Goal: Information Seeking & Learning: Learn about a topic

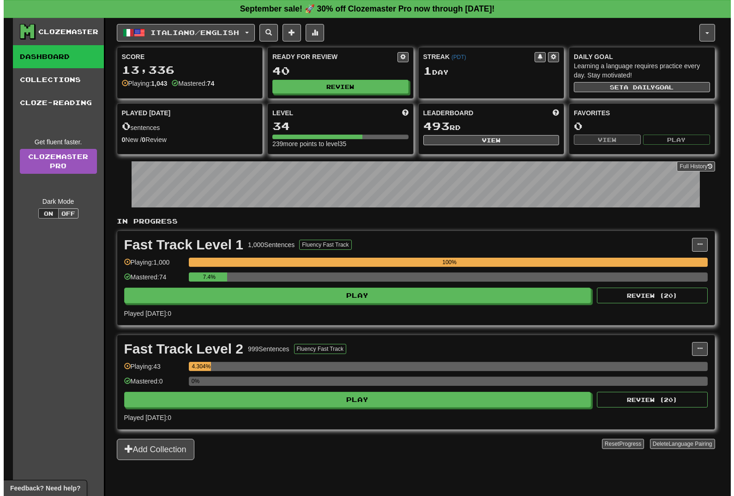
scroll to position [18, 0]
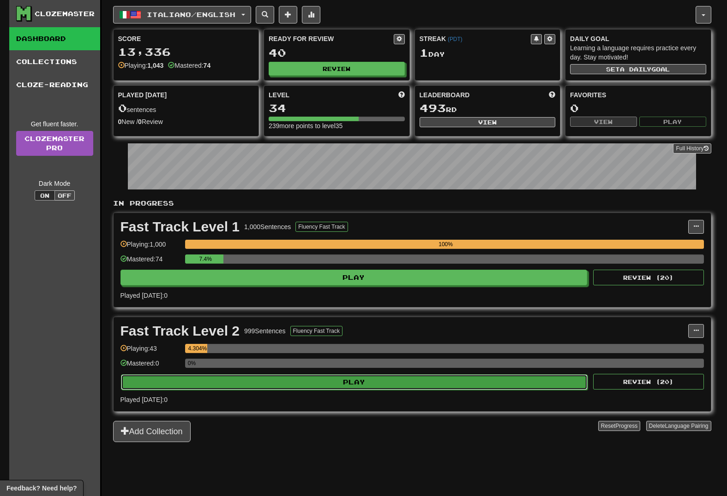
click at [311, 381] on button "Play" at bounding box center [354, 383] width 467 height 16
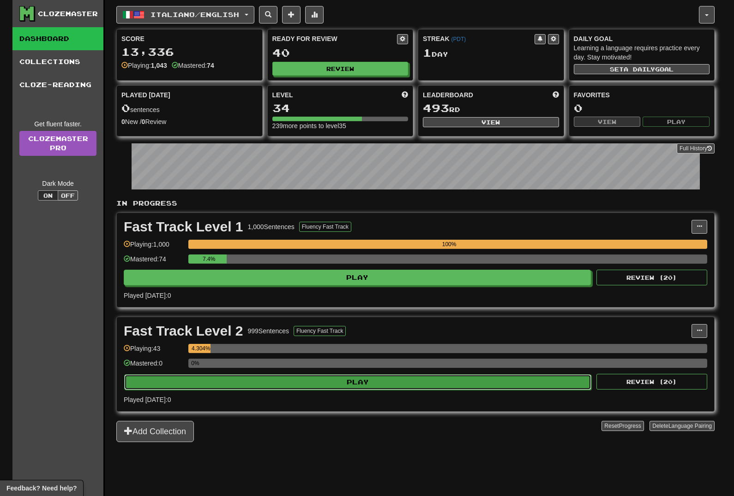
select select "**"
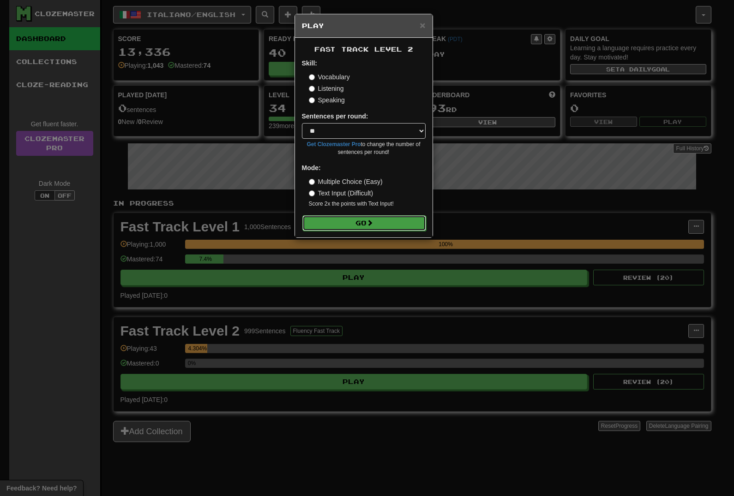
click at [351, 216] on button "Go" at bounding box center [364, 223] width 124 height 16
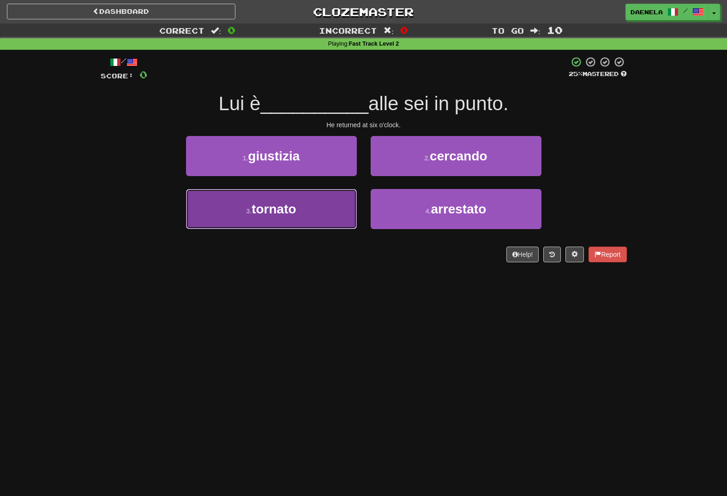
click at [231, 224] on button "3 . tornato" at bounding box center [271, 209] width 171 height 40
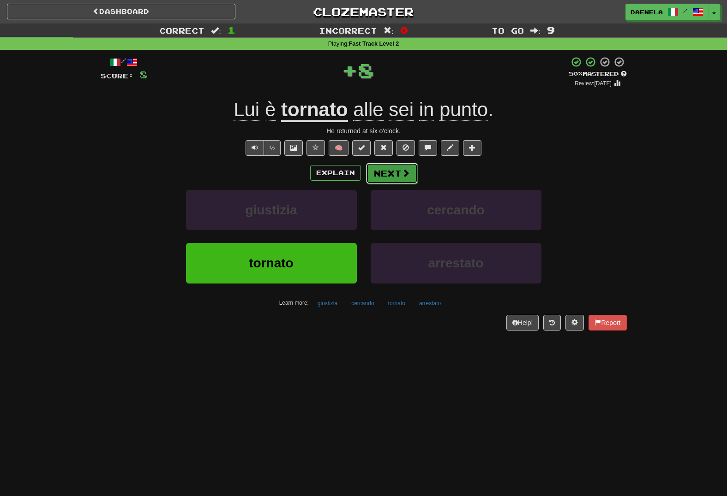
click at [369, 182] on button "Next" at bounding box center [392, 173] width 52 height 21
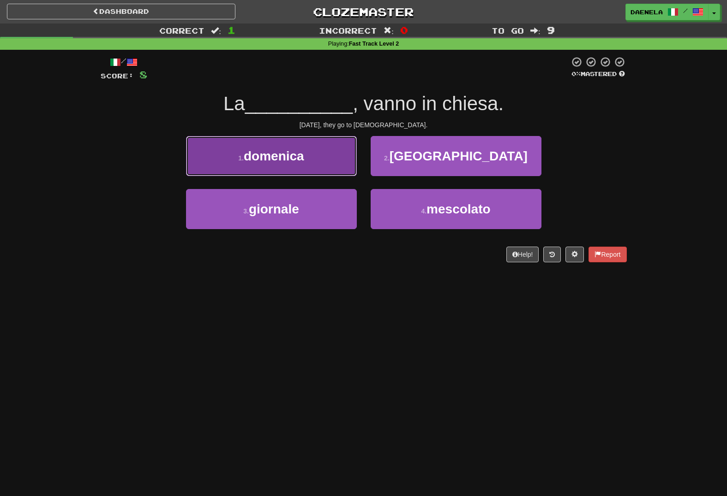
click at [325, 173] on button "1 . domenica" at bounding box center [271, 156] width 171 height 40
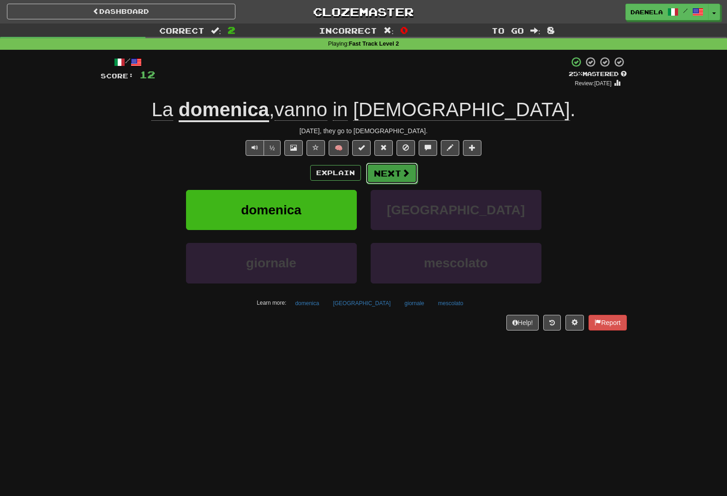
click at [375, 174] on button "Next" at bounding box center [392, 173] width 52 height 21
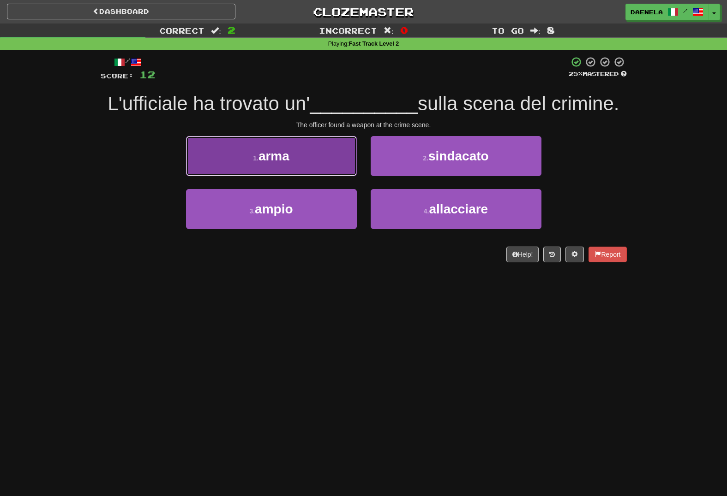
click at [224, 158] on button "1 . arma" at bounding box center [271, 156] width 171 height 40
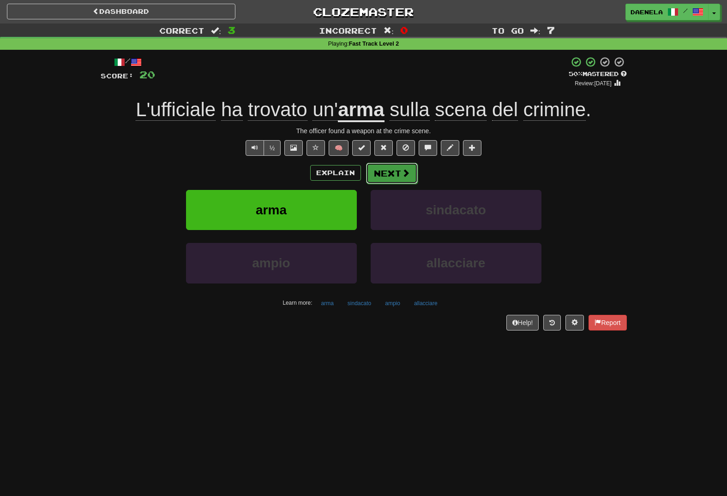
click at [391, 172] on button "Next" at bounding box center [392, 173] width 52 height 21
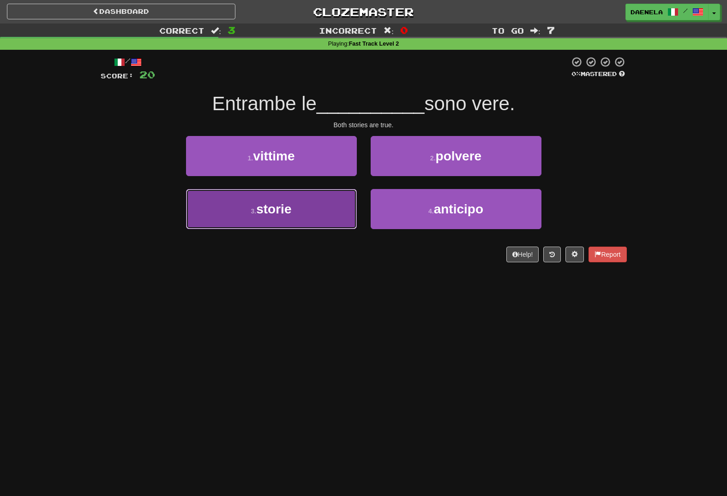
click at [265, 209] on span "storie" at bounding box center [273, 209] width 35 height 14
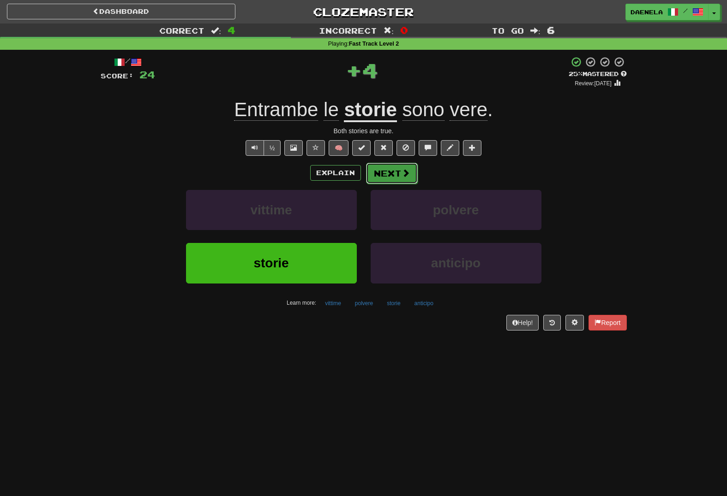
click at [401, 173] on span at bounding box center [405, 173] width 8 height 8
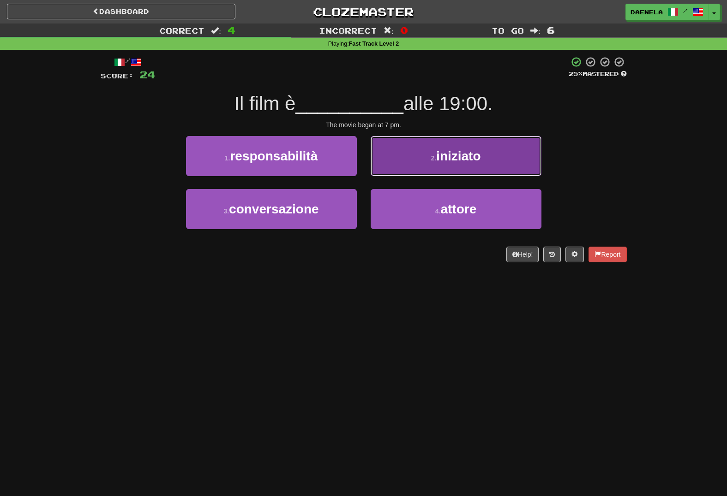
click at [409, 167] on button "2 . iniziato" at bounding box center [455, 156] width 171 height 40
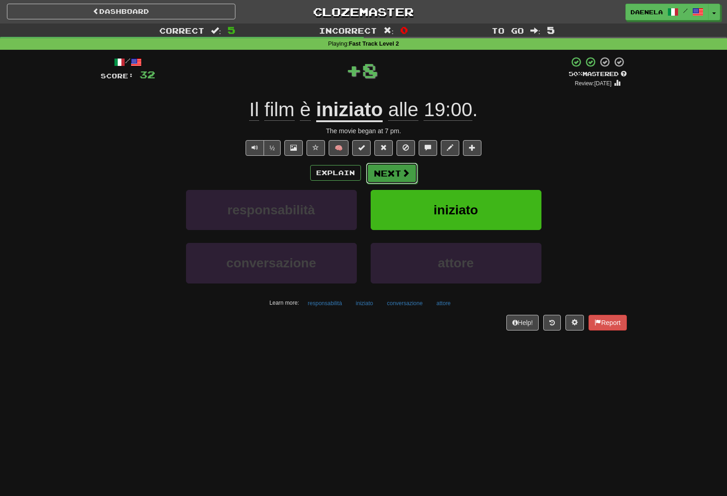
click at [397, 170] on button "Next" at bounding box center [392, 173] width 52 height 21
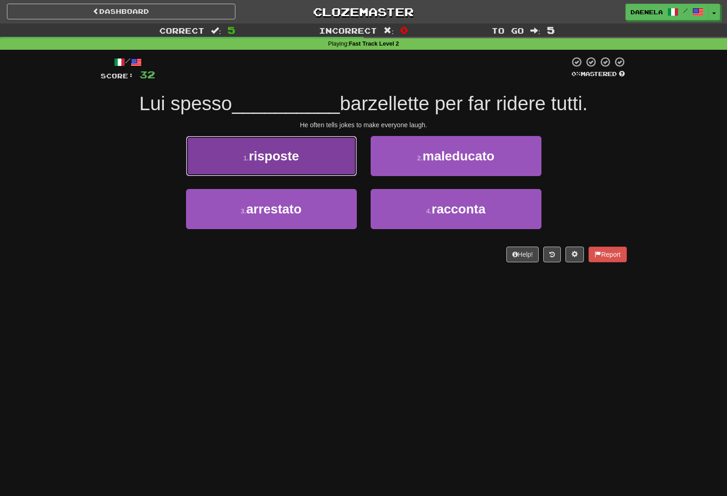
click at [330, 160] on button "1 . risposte" at bounding box center [271, 156] width 171 height 40
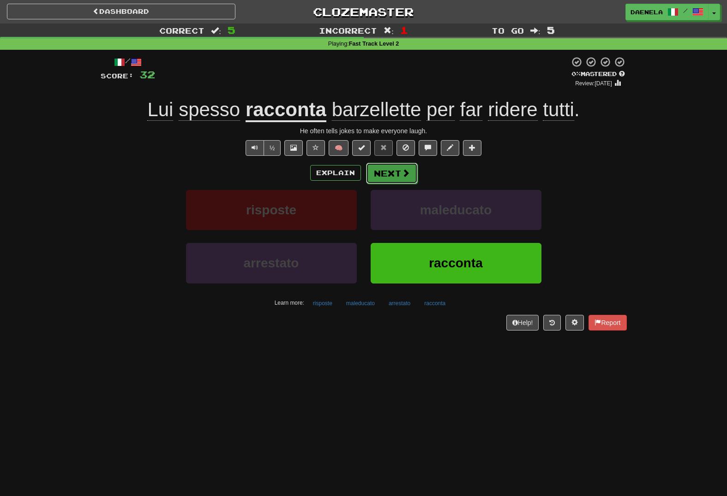
click at [388, 174] on button "Next" at bounding box center [392, 173] width 52 height 21
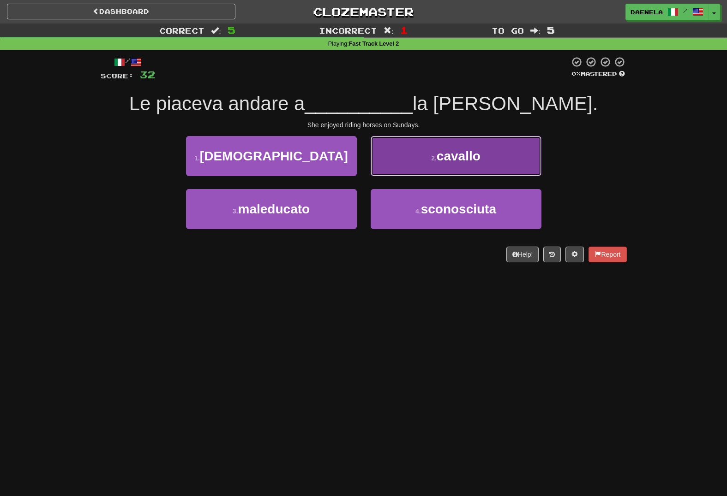
click at [396, 168] on button "2 . cavallo" at bounding box center [455, 156] width 171 height 40
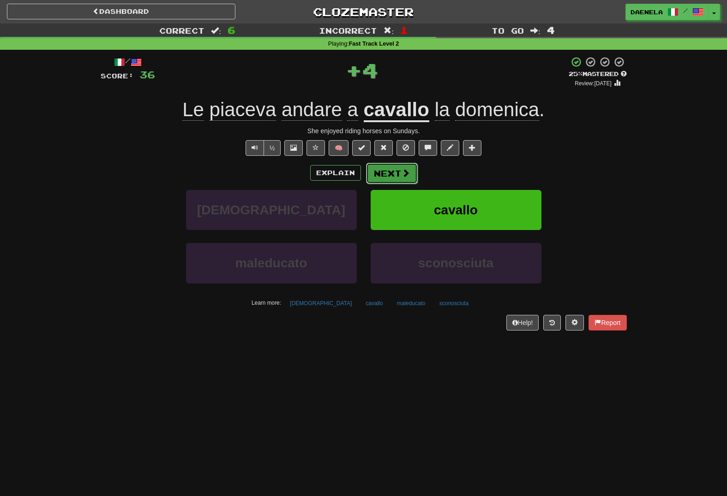
click at [393, 171] on button "Next" at bounding box center [392, 173] width 52 height 21
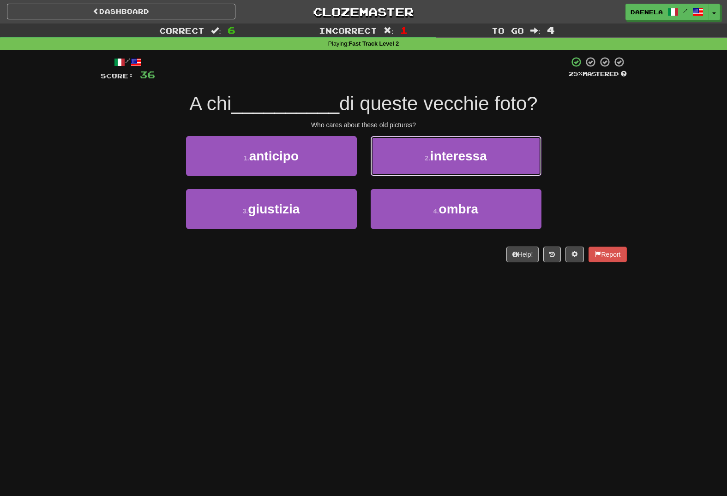
click at [393, 171] on button "2 . interessa" at bounding box center [455, 156] width 171 height 40
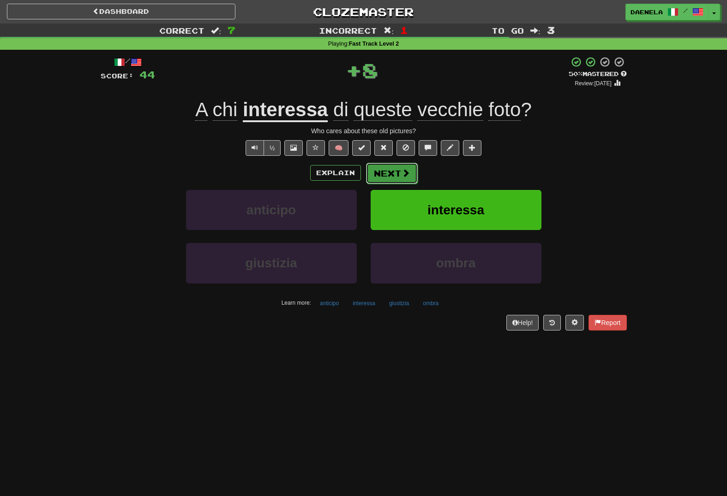
click at [391, 174] on button "Next" at bounding box center [392, 173] width 52 height 21
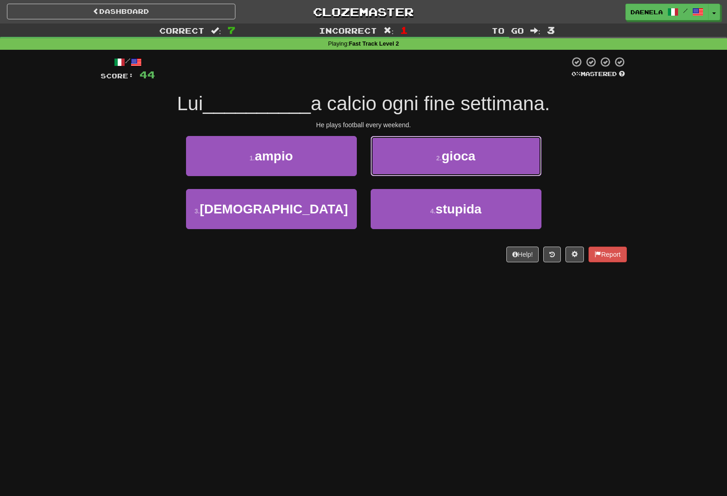
click at [391, 174] on button "2 . gioca" at bounding box center [455, 156] width 171 height 40
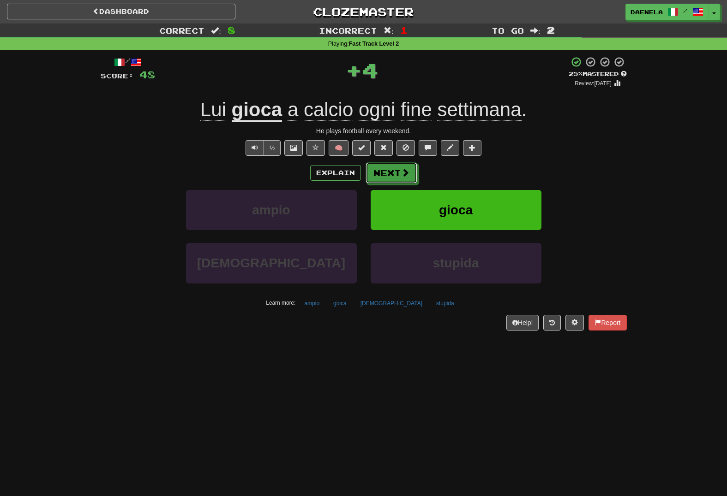
click at [391, 174] on button "Next" at bounding box center [391, 172] width 52 height 21
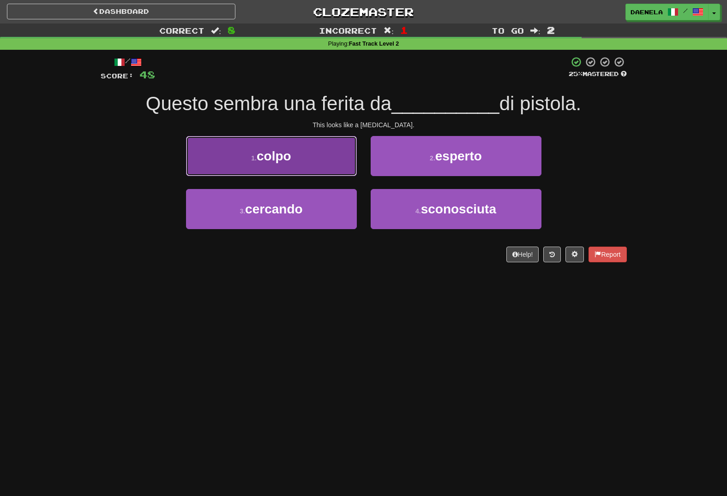
click at [332, 165] on button "1 . colpo" at bounding box center [271, 156] width 171 height 40
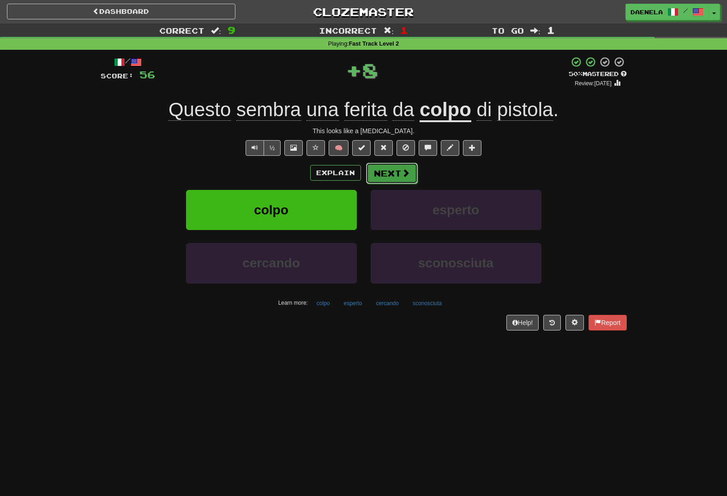
click at [382, 169] on button "Next" at bounding box center [392, 173] width 52 height 21
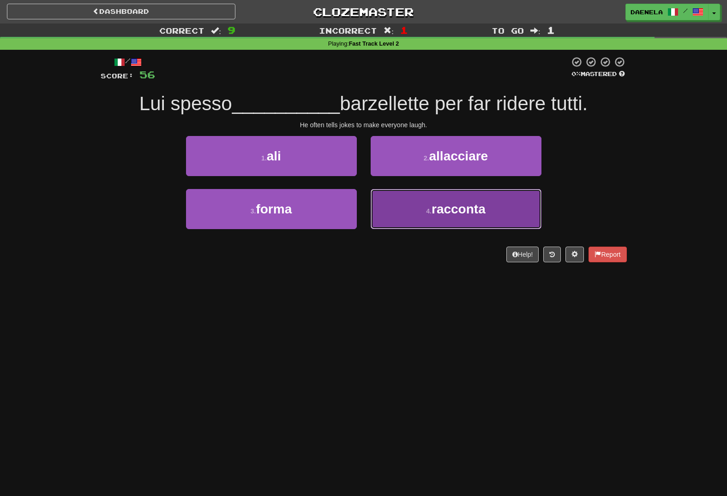
click at [425, 200] on button "4 . racconta" at bounding box center [455, 209] width 171 height 40
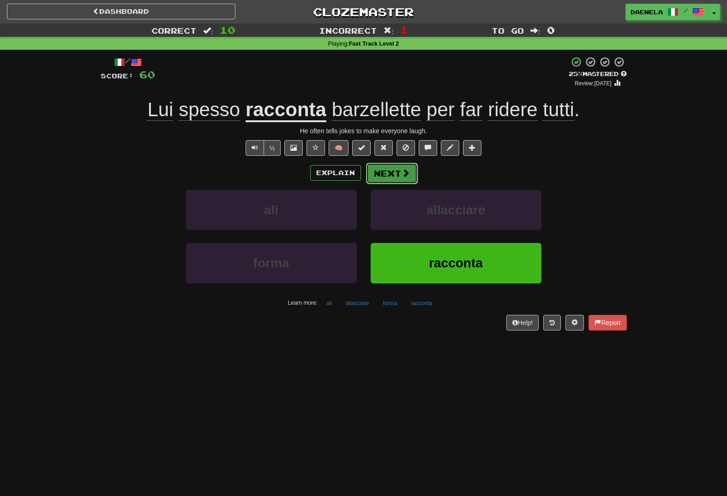
click at [399, 174] on button "Next" at bounding box center [392, 173] width 52 height 21
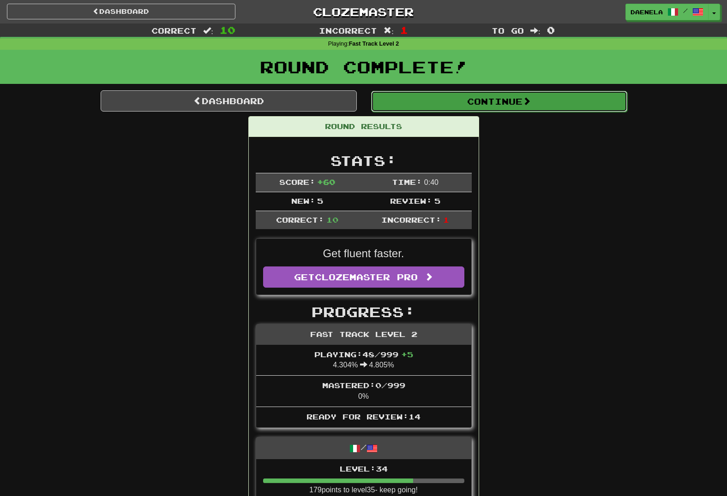
click at [433, 100] on button "Continue" at bounding box center [499, 101] width 256 height 21
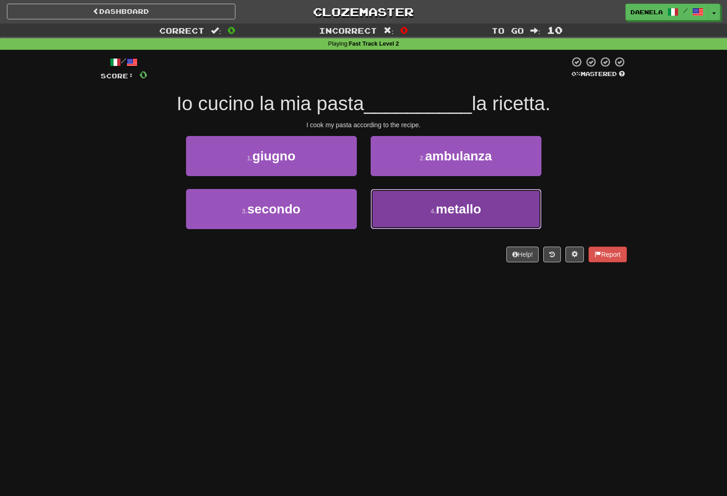
click at [406, 209] on button "4 . metallo" at bounding box center [455, 209] width 171 height 40
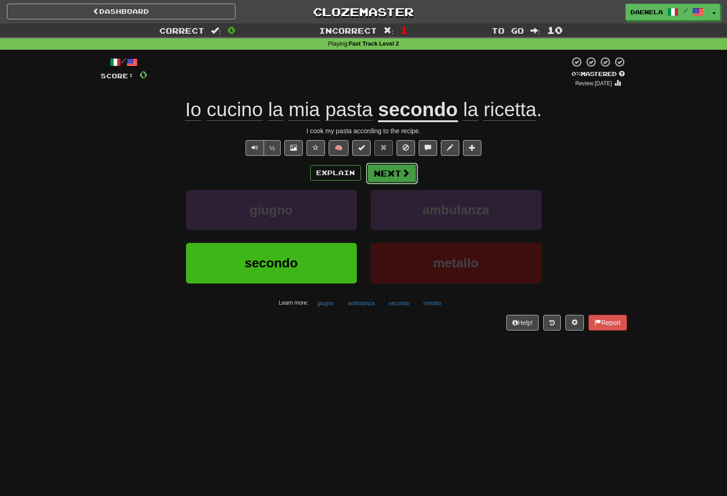
click at [394, 178] on button "Next" at bounding box center [392, 173] width 52 height 21
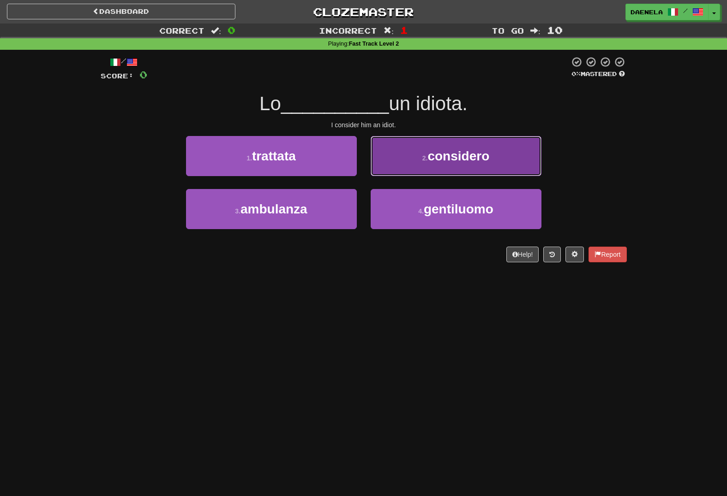
click at [395, 166] on button "2 . considero" at bounding box center [455, 156] width 171 height 40
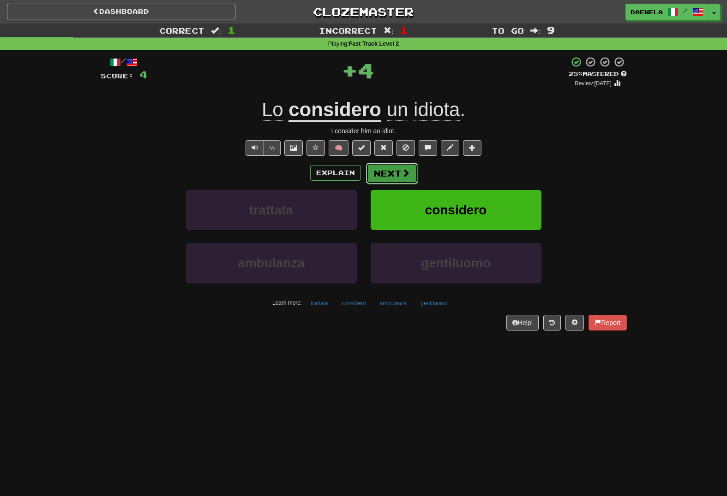
click at [386, 169] on button "Next" at bounding box center [392, 173] width 52 height 21
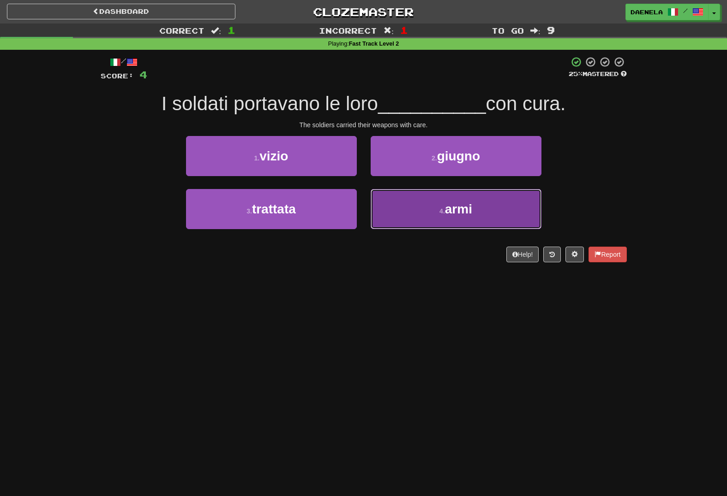
click at [417, 209] on button "4 . armi" at bounding box center [455, 209] width 171 height 40
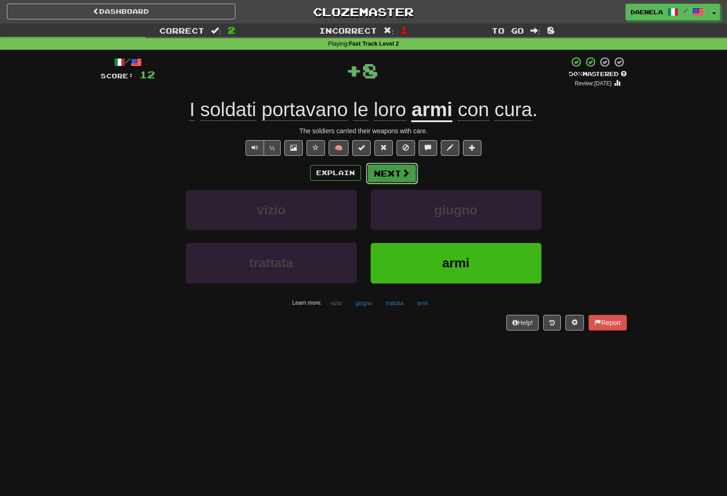
click at [393, 173] on button "Next" at bounding box center [392, 173] width 52 height 21
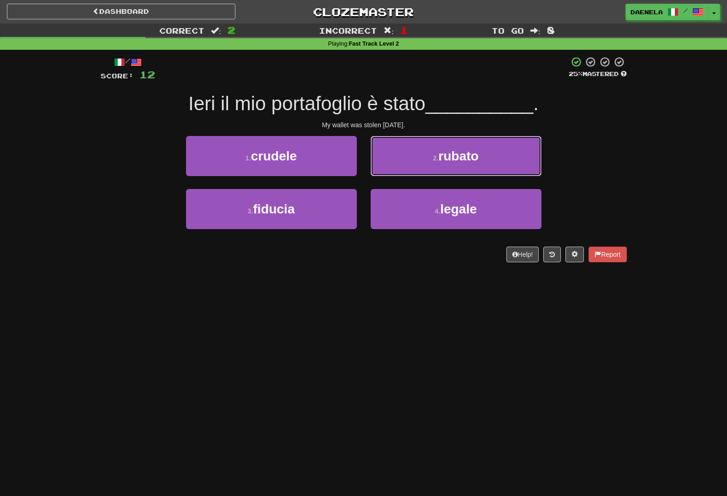
click at [393, 173] on button "2 . rubato" at bounding box center [455, 156] width 171 height 40
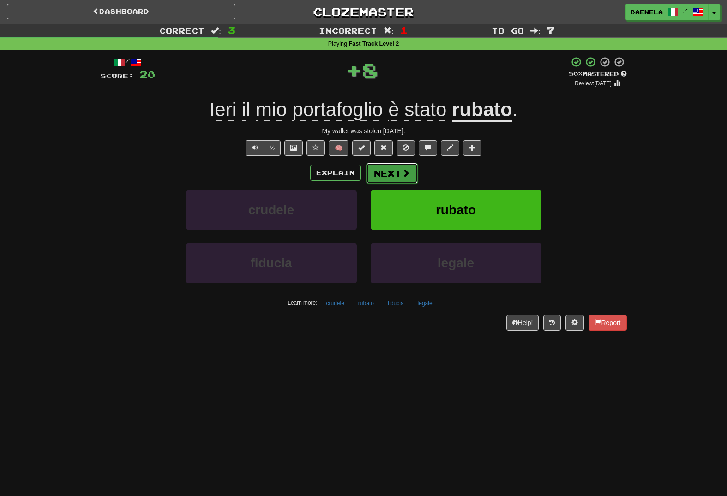
click at [391, 179] on button "Next" at bounding box center [392, 173] width 52 height 21
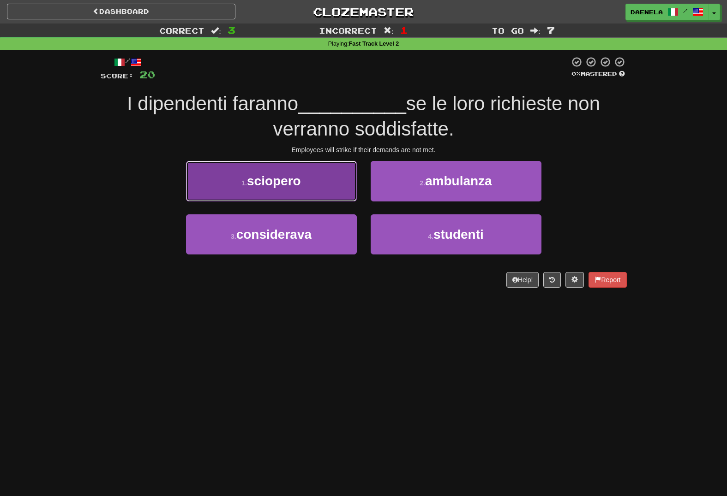
click at [264, 173] on button "1 . sciopero" at bounding box center [271, 181] width 171 height 40
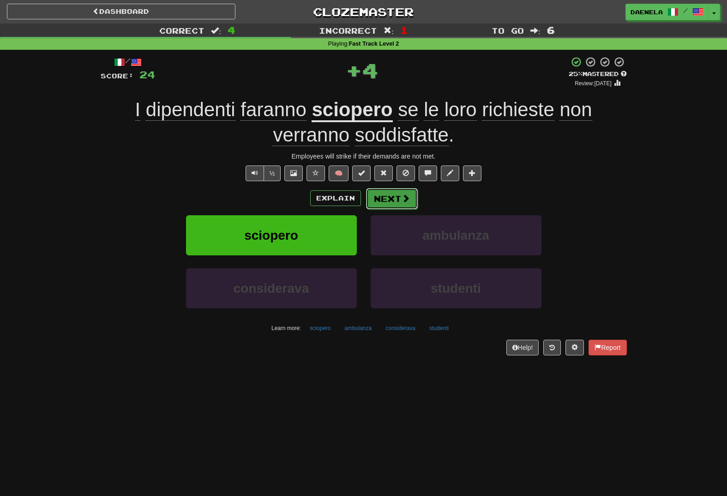
click at [387, 201] on button "Next" at bounding box center [392, 198] width 52 height 21
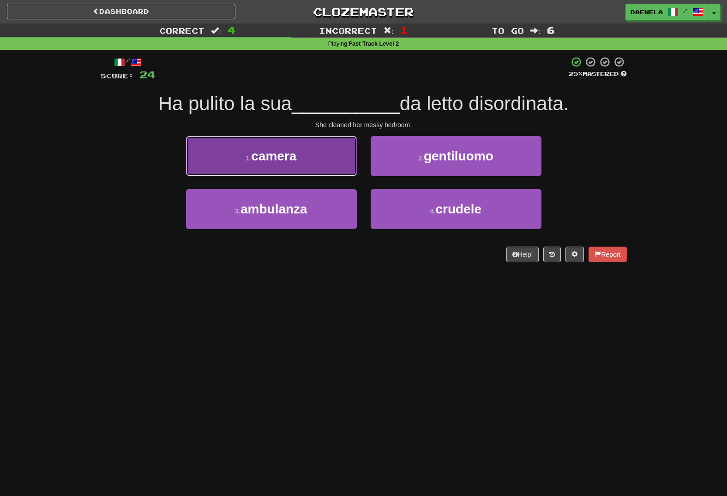
click at [233, 149] on button "1 . camera" at bounding box center [271, 156] width 171 height 40
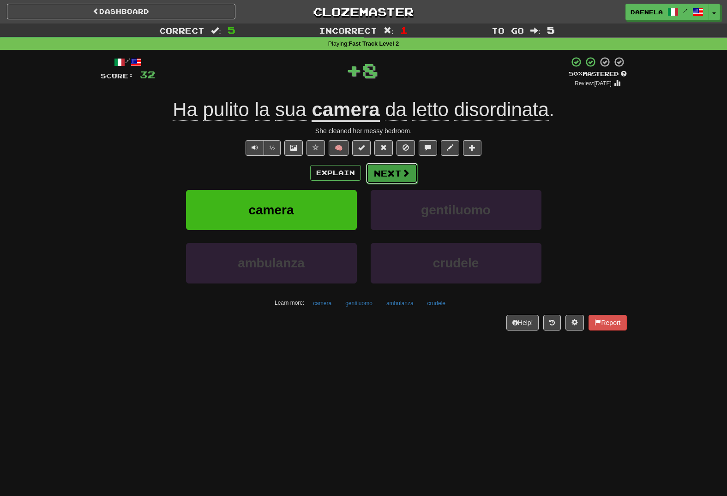
click at [382, 172] on button "Next" at bounding box center [392, 173] width 52 height 21
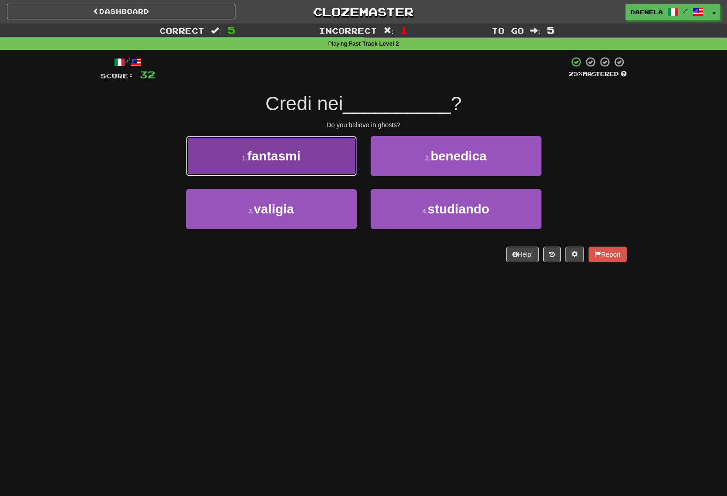
click at [235, 150] on button "1 . fantasmi" at bounding box center [271, 156] width 171 height 40
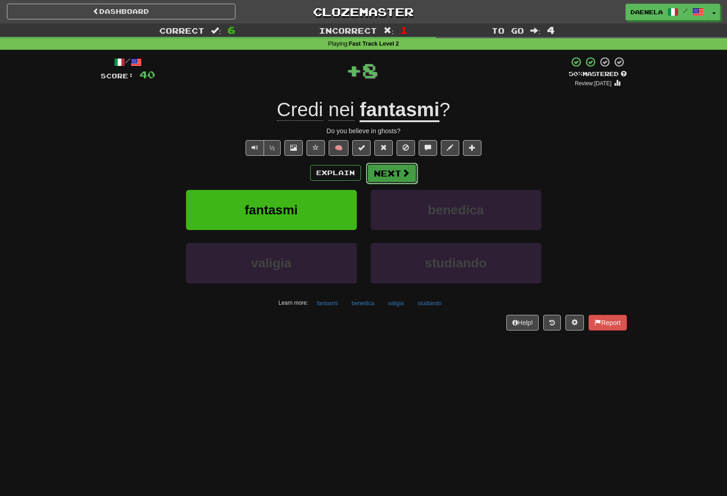
click at [397, 172] on button "Next" at bounding box center [392, 173] width 52 height 21
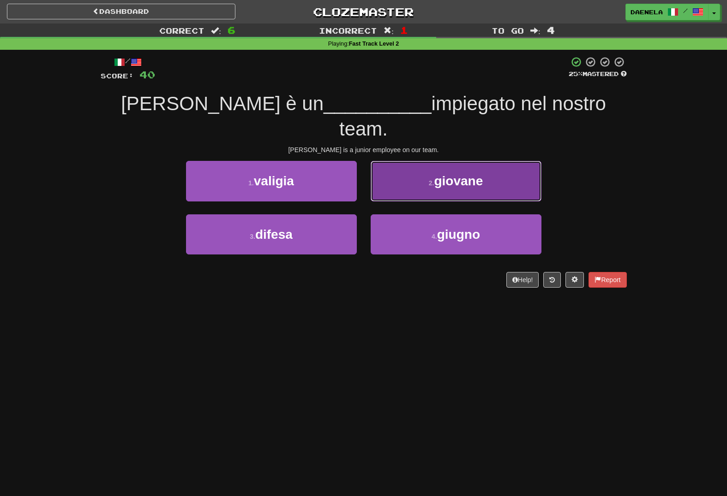
click at [428, 169] on button "2 . giovane" at bounding box center [455, 181] width 171 height 40
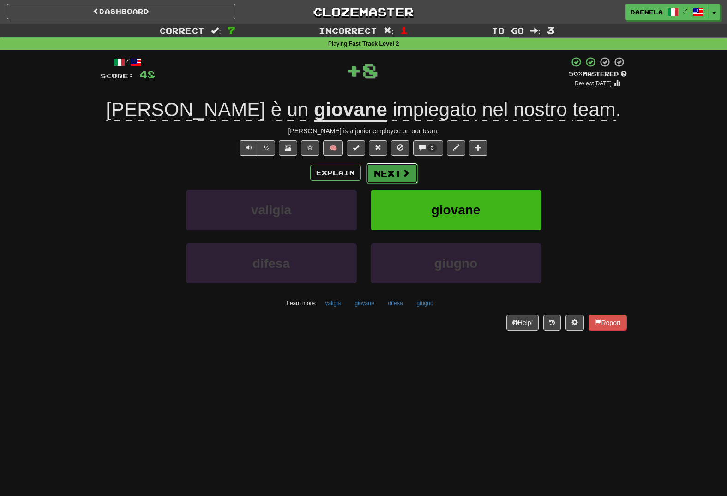
click at [392, 170] on button "Next" at bounding box center [392, 173] width 52 height 21
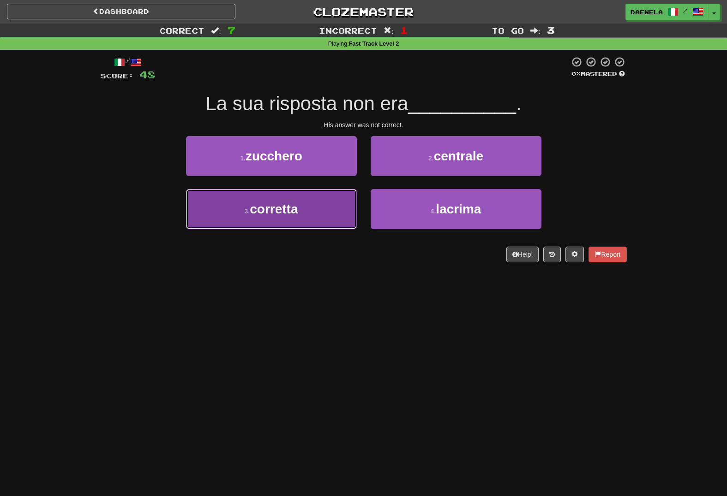
click at [282, 209] on span "corretta" at bounding box center [274, 209] width 48 height 14
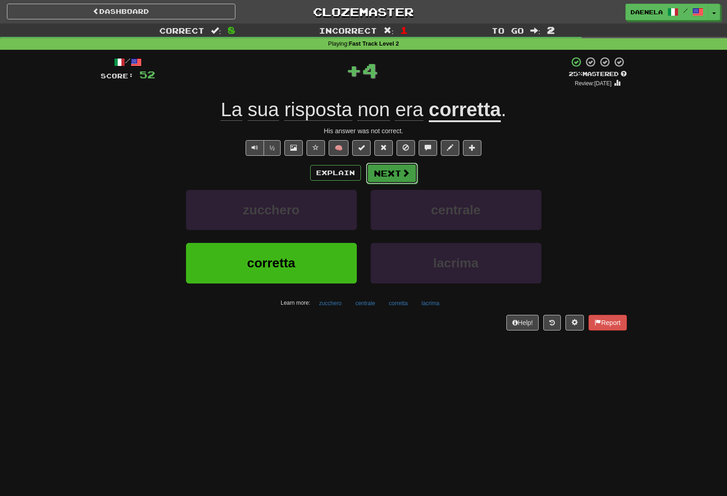
click at [382, 179] on button "Next" at bounding box center [392, 173] width 52 height 21
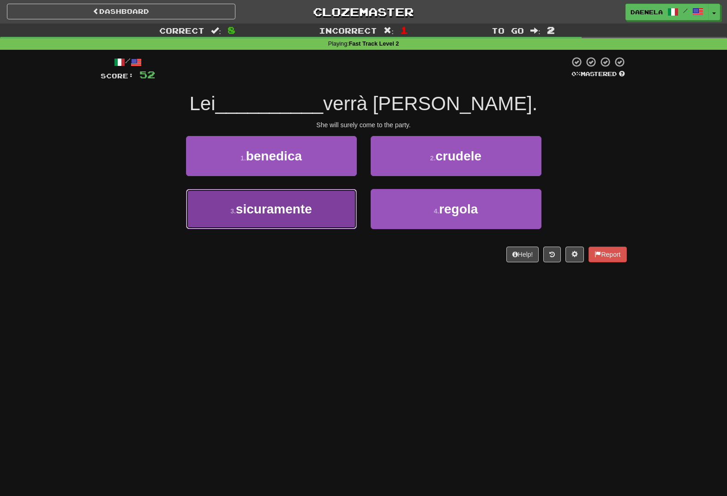
click at [279, 208] on span "sicuramente" at bounding box center [274, 209] width 76 height 14
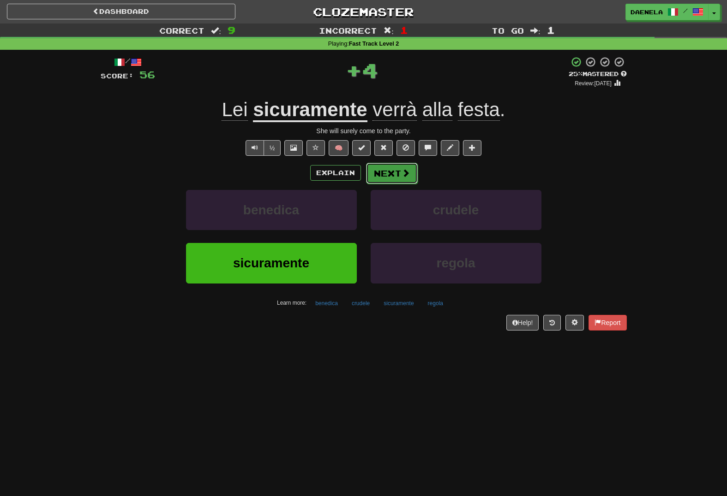
click at [380, 174] on button "Next" at bounding box center [392, 173] width 52 height 21
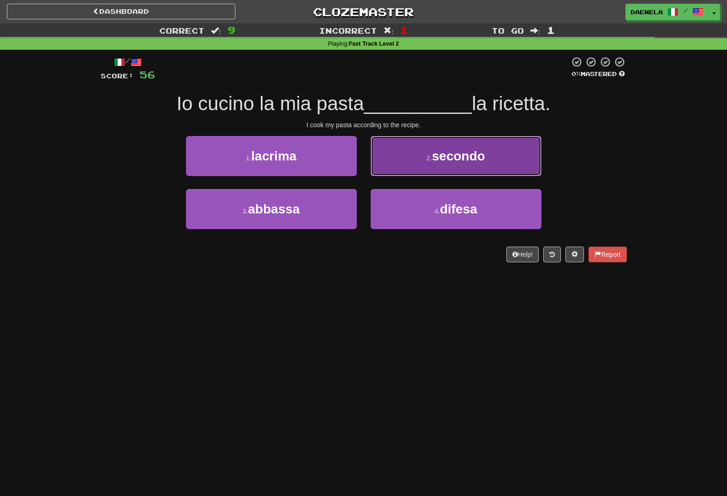
click at [394, 169] on button "2 . secondo" at bounding box center [455, 156] width 171 height 40
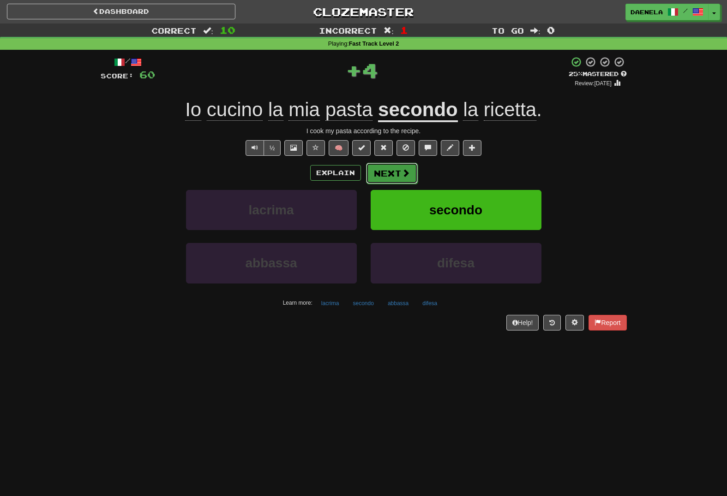
click at [394, 173] on button "Next" at bounding box center [392, 173] width 52 height 21
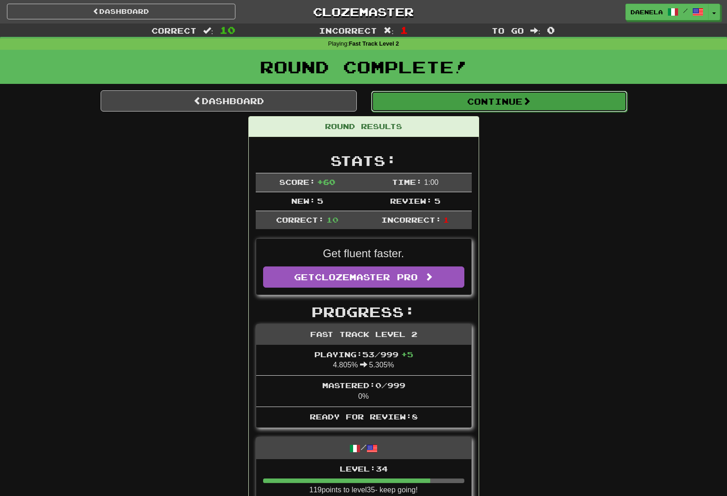
click at [412, 111] on button "Continue" at bounding box center [499, 101] width 256 height 21
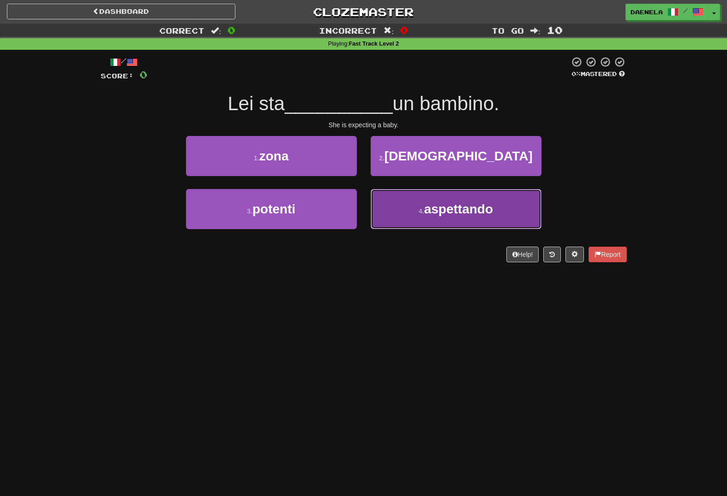
click at [440, 210] on span "aspettando" at bounding box center [458, 209] width 69 height 14
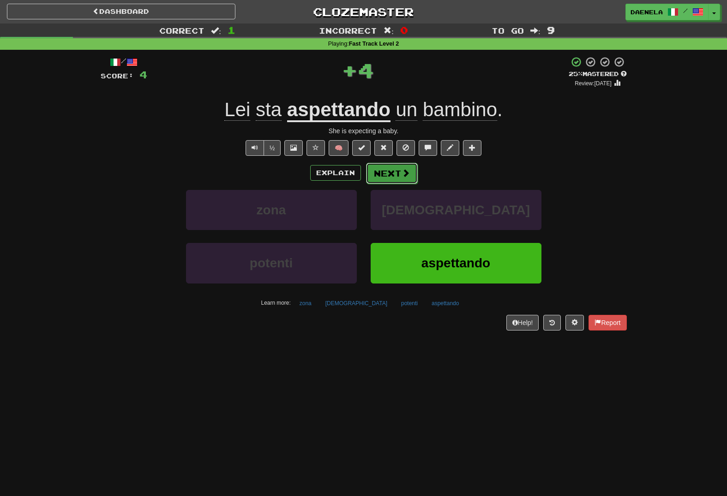
click at [392, 177] on button "Next" at bounding box center [392, 173] width 52 height 21
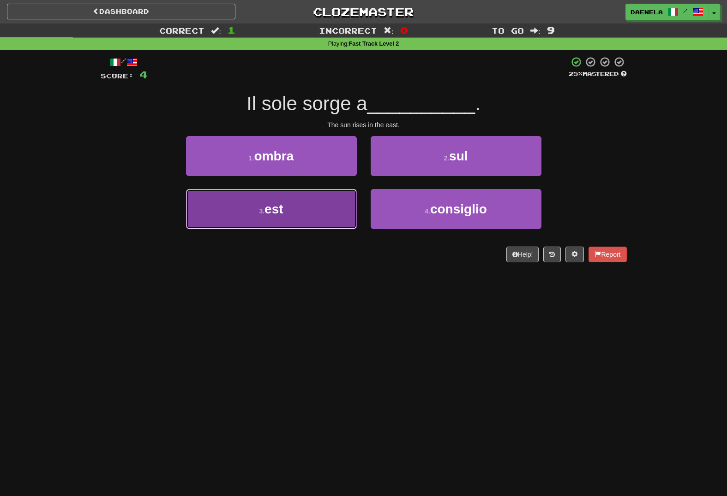
click at [236, 204] on button "3 . est" at bounding box center [271, 209] width 171 height 40
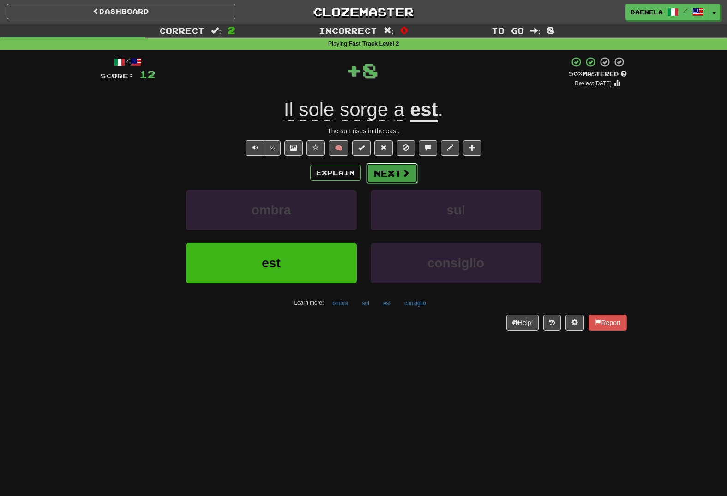
click at [378, 178] on button "Next" at bounding box center [392, 173] width 52 height 21
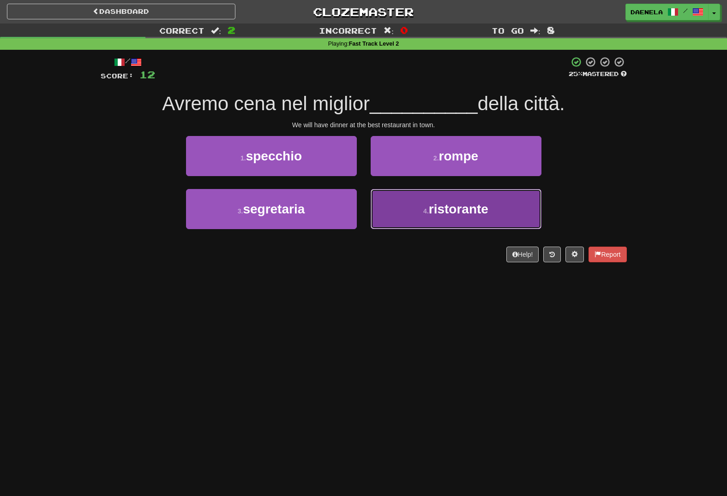
click at [436, 210] on span "ristorante" at bounding box center [459, 209] width 60 height 14
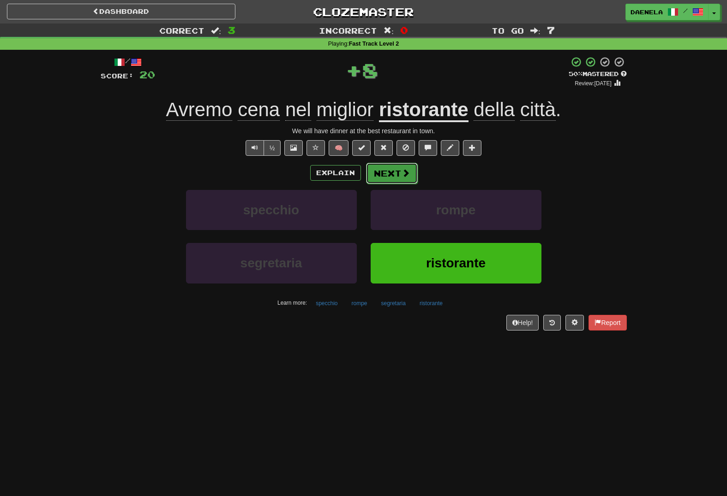
click at [392, 175] on button "Next" at bounding box center [392, 173] width 52 height 21
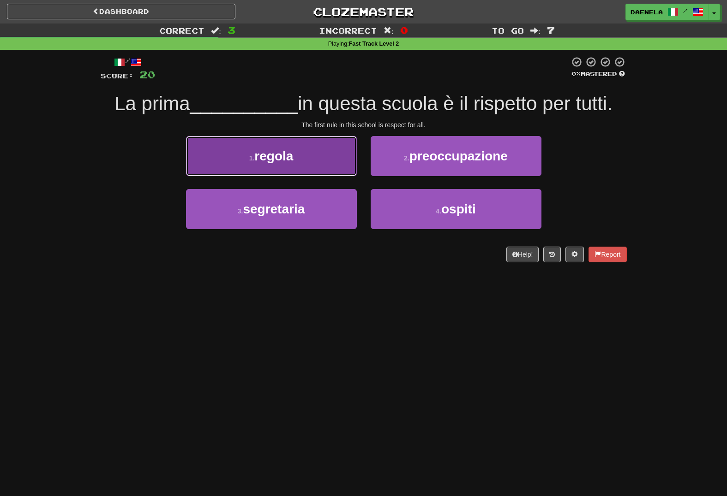
click at [233, 151] on button "1 . regola" at bounding box center [271, 156] width 171 height 40
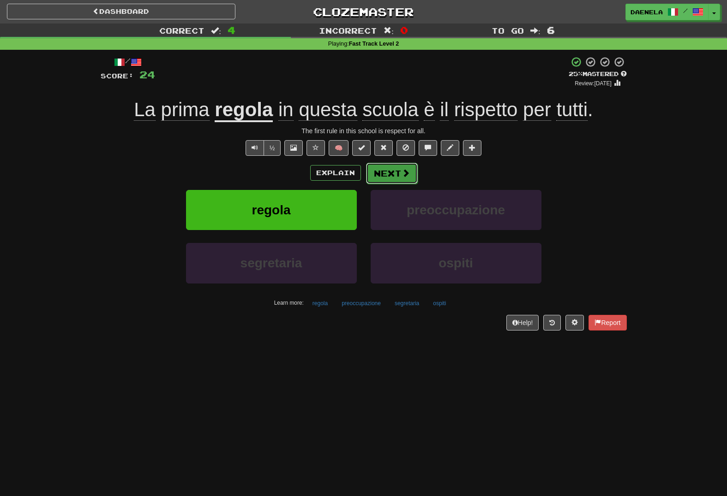
click at [394, 175] on button "Next" at bounding box center [392, 173] width 52 height 21
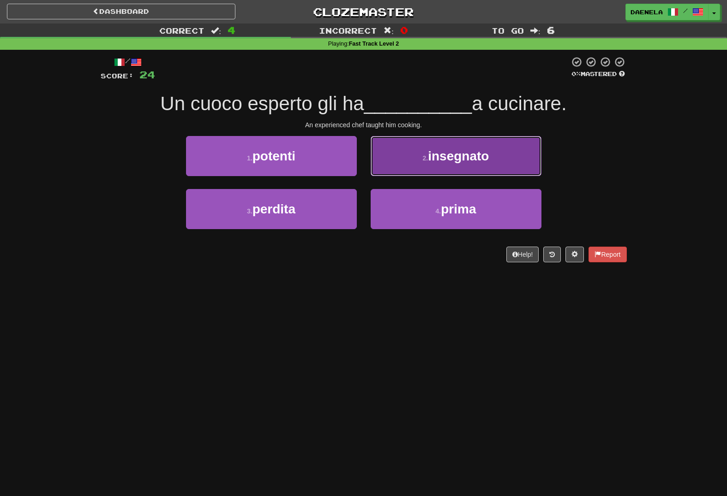
click at [412, 165] on button "2 . insegnato" at bounding box center [455, 156] width 171 height 40
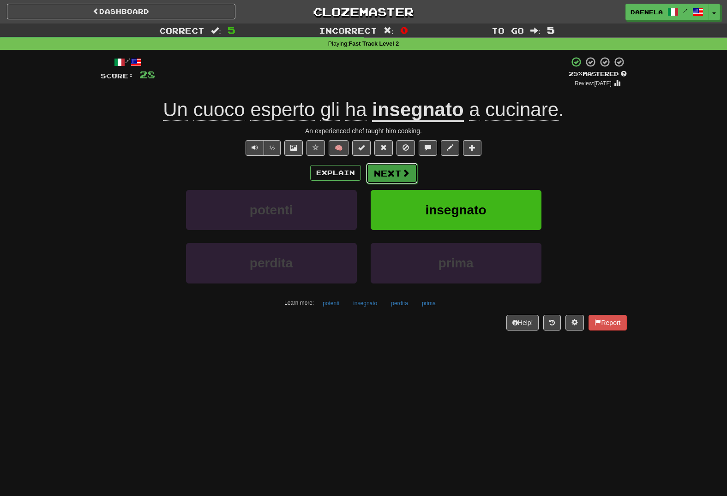
click at [405, 172] on span at bounding box center [405, 173] width 8 height 8
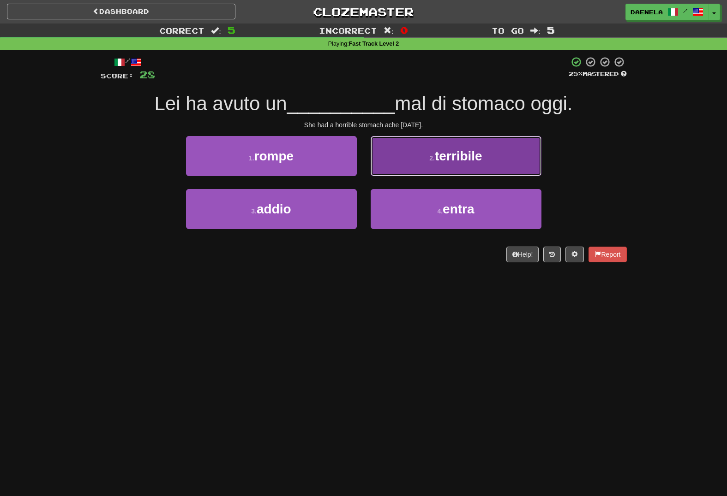
click at [381, 157] on button "2 . terribile" at bounding box center [455, 156] width 171 height 40
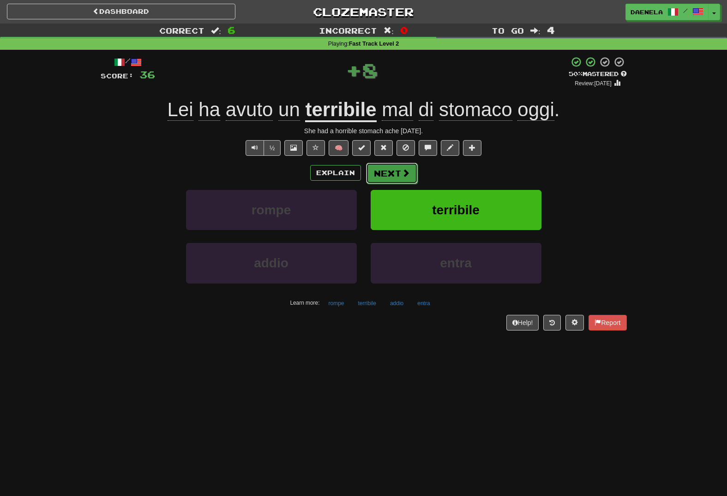
click at [385, 171] on button "Next" at bounding box center [392, 173] width 52 height 21
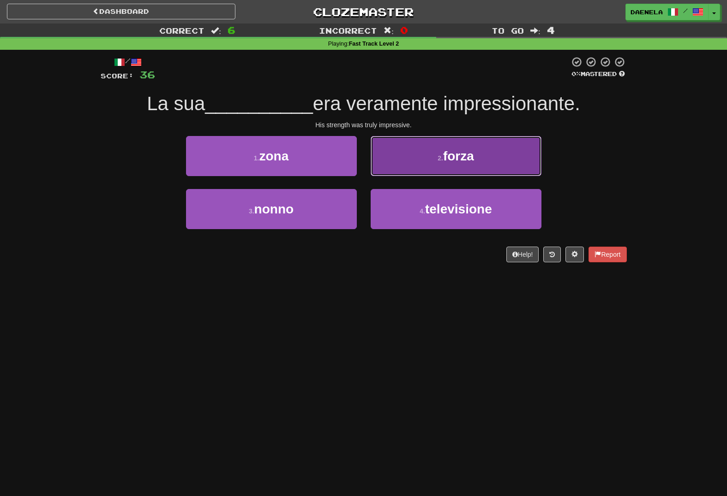
click at [409, 159] on button "2 . forza" at bounding box center [455, 156] width 171 height 40
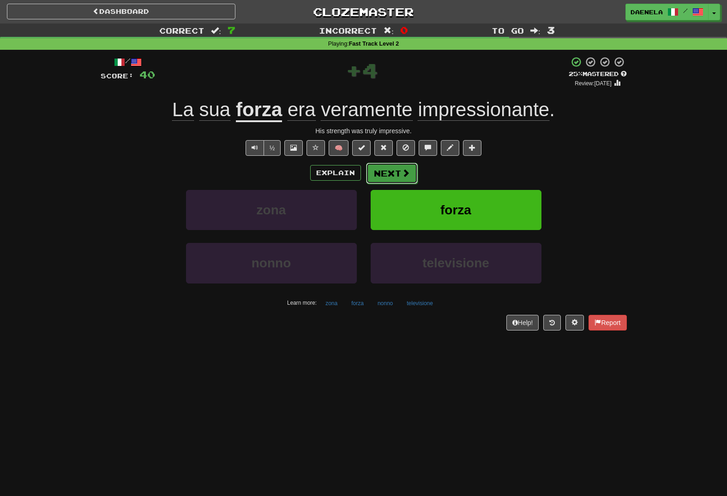
click at [385, 170] on button "Next" at bounding box center [392, 173] width 52 height 21
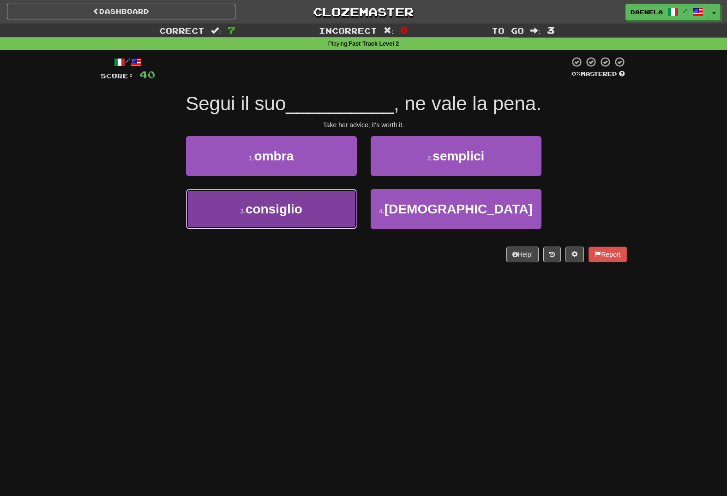
click at [318, 204] on button "3 . consiglio" at bounding box center [271, 209] width 171 height 40
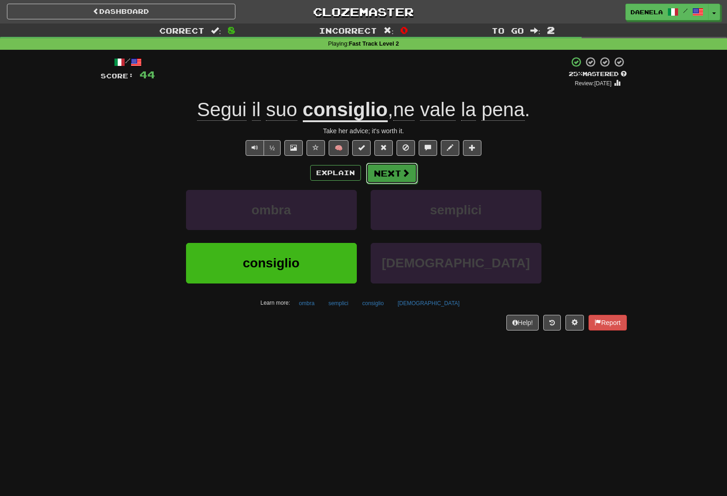
click at [387, 174] on button "Next" at bounding box center [392, 173] width 52 height 21
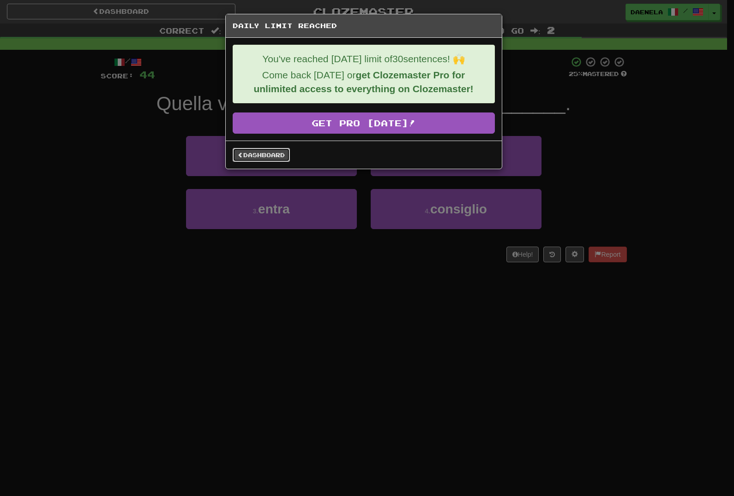
click at [283, 153] on link "Dashboard" at bounding box center [261, 155] width 57 height 14
